Goal: Information Seeking & Learning: Learn about a topic

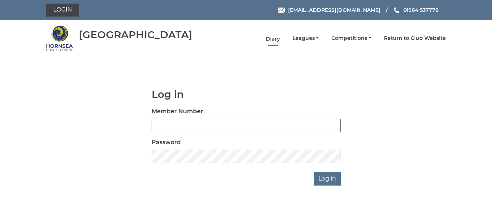
type input "0086"
click at [276, 39] on link "Diary" at bounding box center [273, 39] width 14 height 7
type input "0086"
click at [305, 39] on link "Leagues" at bounding box center [305, 39] width 27 height 7
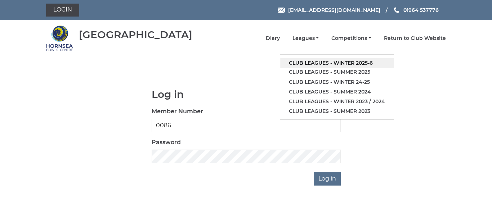
click at [330, 62] on link "Club leagues - Winter 2025-6" at bounding box center [336, 63] width 113 height 10
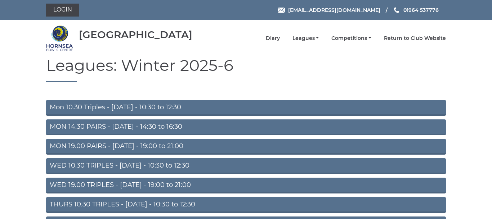
click at [173, 145] on link "MON 19.00 PAIRS - [DATE] - 19:00 to 21:00" at bounding box center [246, 147] width 400 height 16
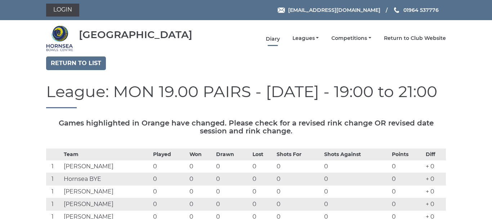
click at [274, 38] on link "Diary" at bounding box center [273, 39] width 14 height 7
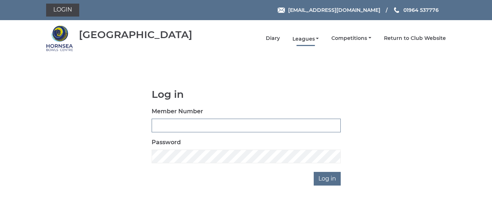
type input "0086"
click at [306, 38] on link "Leagues" at bounding box center [305, 39] width 27 height 7
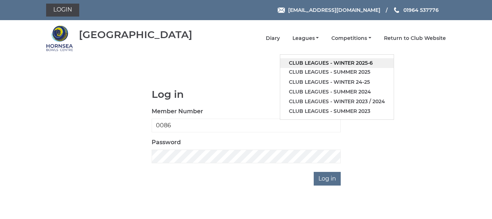
click at [320, 63] on link "Club leagues - Winter 2025-6" at bounding box center [336, 63] width 113 height 10
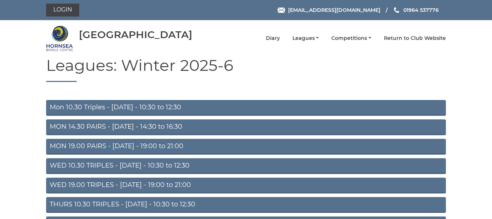
click at [176, 106] on link "Mon 10.30 Triples - [DATE] - 10:30 to 12:30" at bounding box center [246, 108] width 400 height 16
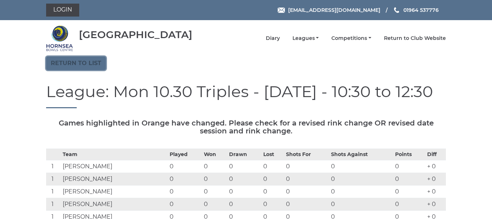
click at [82, 60] on link "Return to list" at bounding box center [76, 64] width 60 height 14
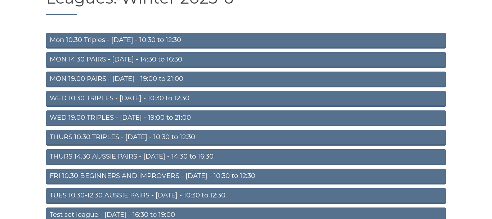
scroll to position [69, 0]
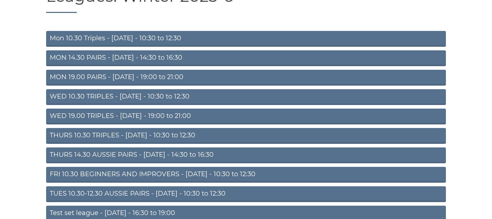
click at [202, 192] on link "TUES 10.30-12.30 AUSSIE PAIRS - [DATE] - 10:30 to 12:30" at bounding box center [246, 195] width 400 height 16
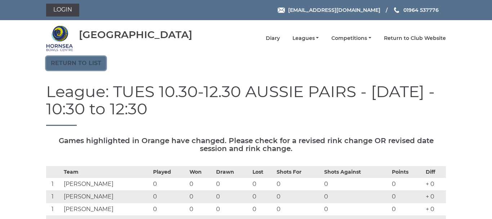
click at [86, 62] on link "Return to list" at bounding box center [76, 64] width 60 height 14
